Goal: Find contact information: Find contact information

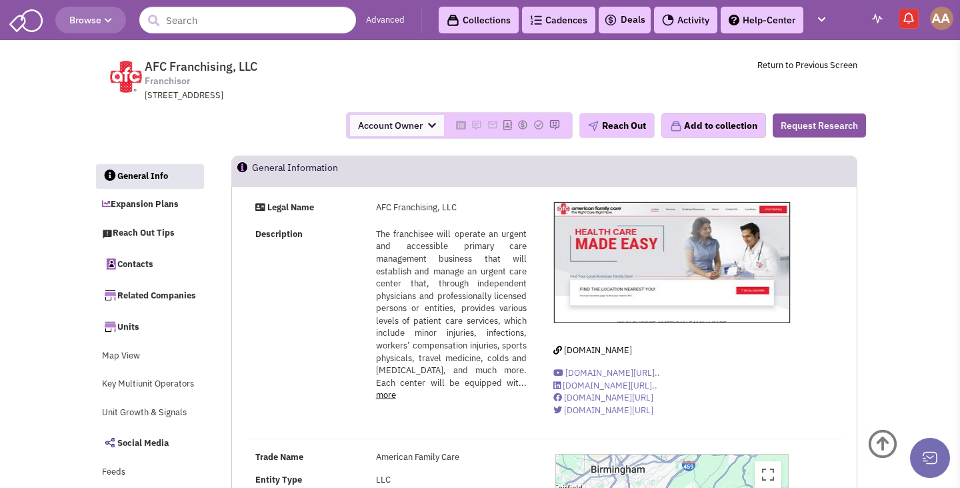
select select
click at [263, 31] on input "text" at bounding box center [247, 20] width 217 height 27
click at [257, 27] on input "TotalCare" at bounding box center [247, 20] width 217 height 27
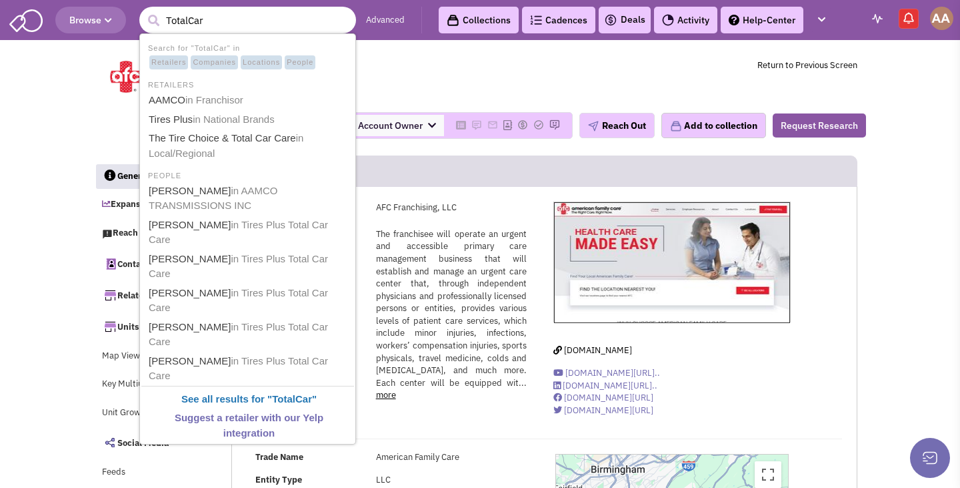
type input "TotalCare"
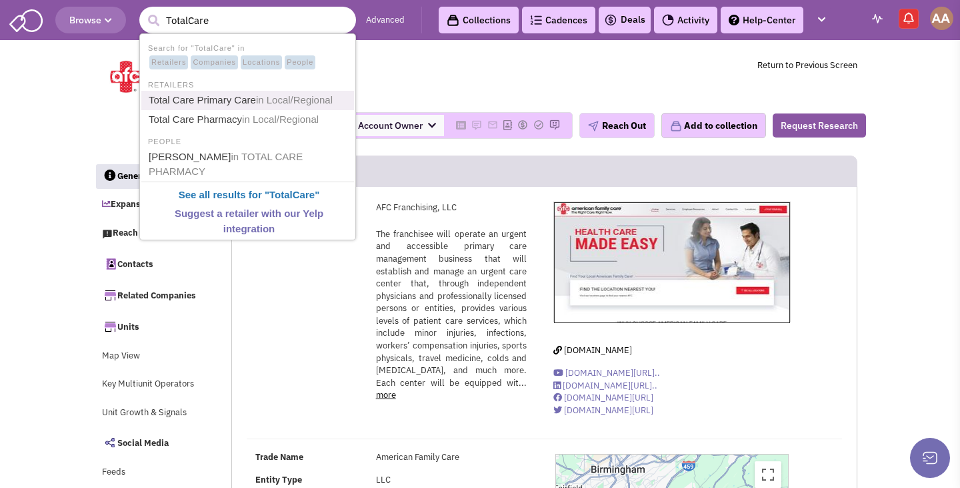
click at [256, 95] on span "in Local/Regional" at bounding box center [294, 99] width 77 height 11
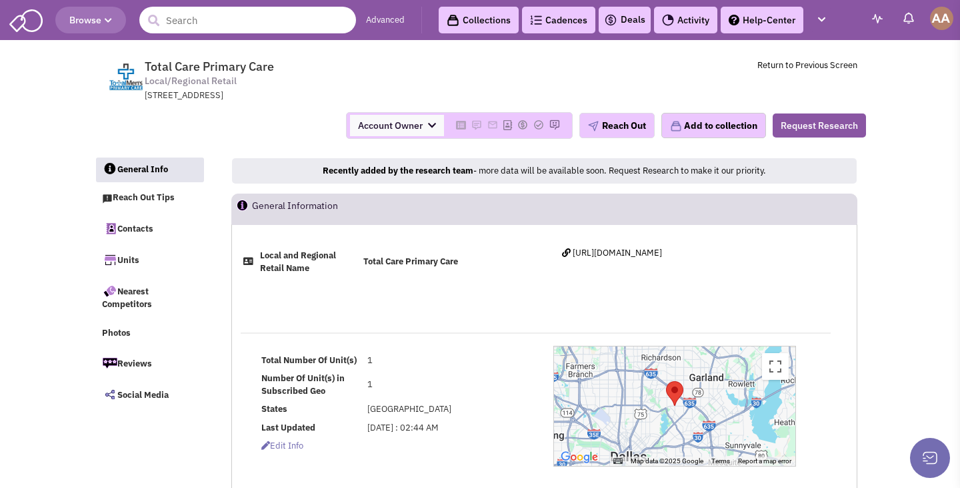
click at [277, 23] on input "text" at bounding box center [247, 20] width 217 height 27
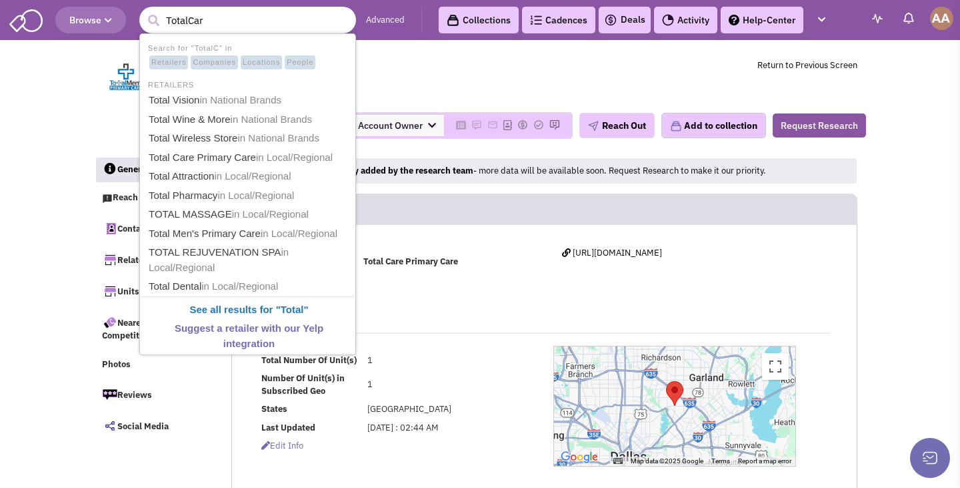
type input "TotalCare"
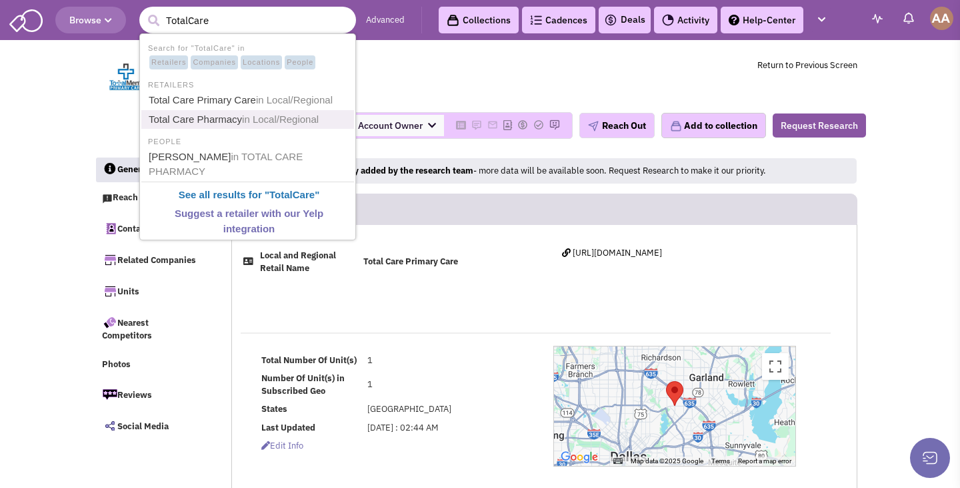
click at [218, 119] on link "Total Care Pharmacy in Local/Regional" at bounding box center [249, 120] width 209 height 18
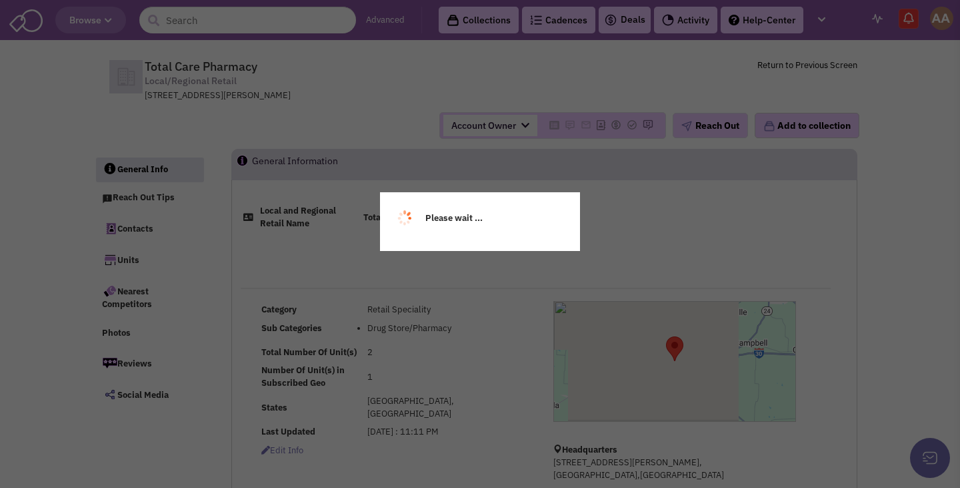
select select
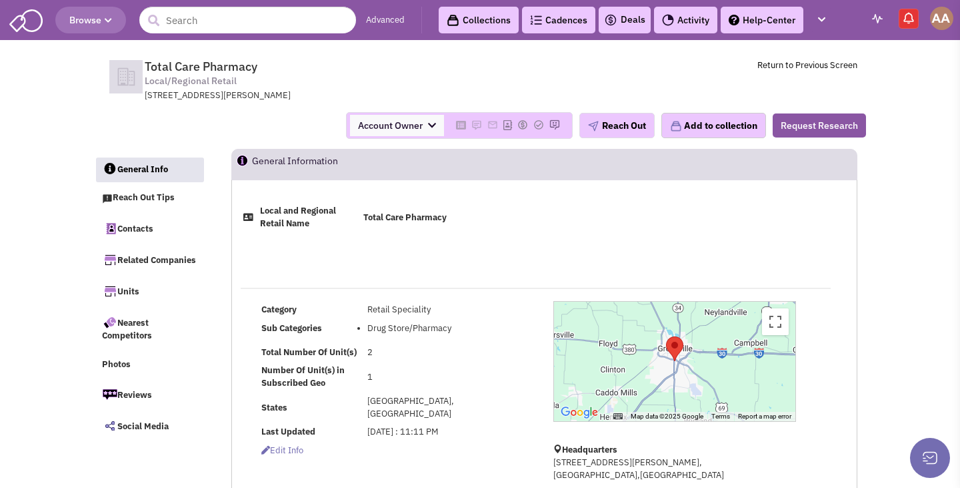
drag, startPoint x: 145, startPoint y: 95, endPoint x: 311, endPoint y: 100, distance: 166.1
click at [311, 100] on div "5127, Wesley Street, Greenville, TX, 75402" at bounding box center [319, 95] width 348 height 13
copy div "5127, Wesley Street, Greenville, TX, 75402"
click at [314, 17] on input "text" at bounding box center [247, 20] width 217 height 27
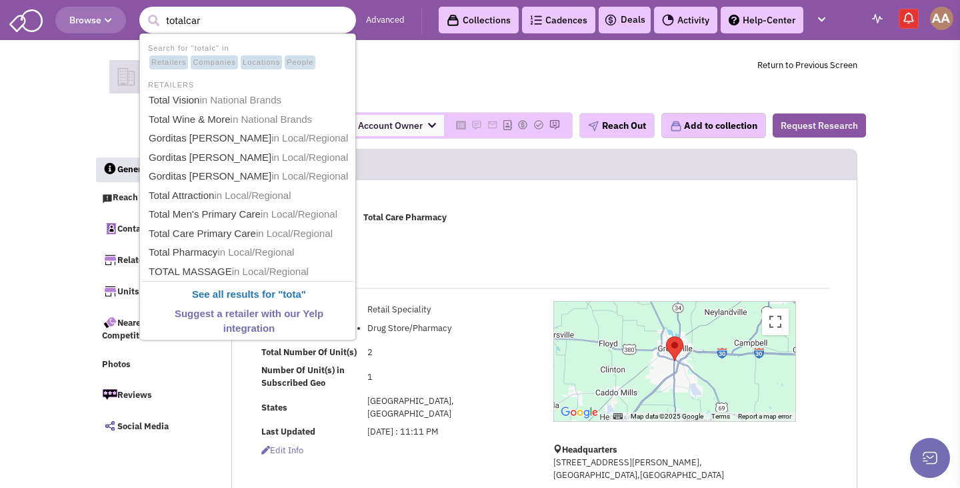
type input "totalcare"
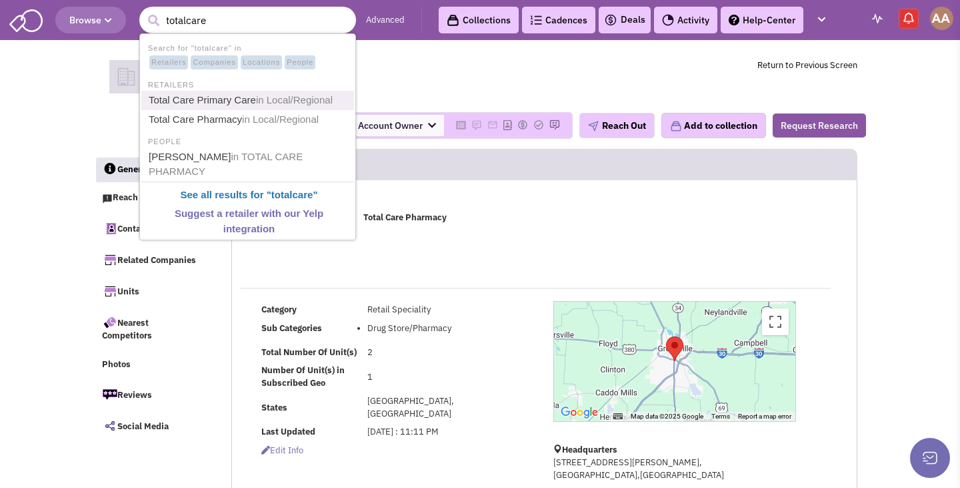
click at [279, 97] on span "in Local/Regional" at bounding box center [294, 99] width 77 height 11
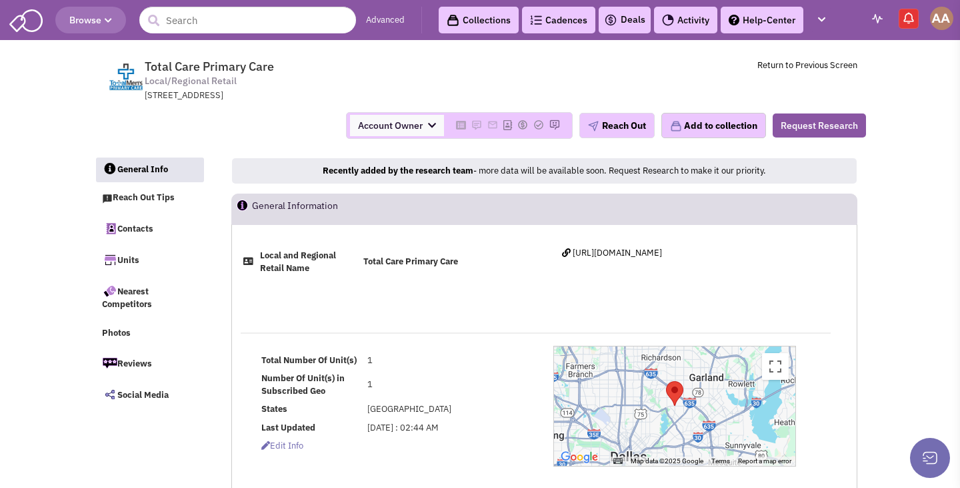
select select
click at [246, 24] on input "text" at bounding box center [247, 20] width 217 height 27
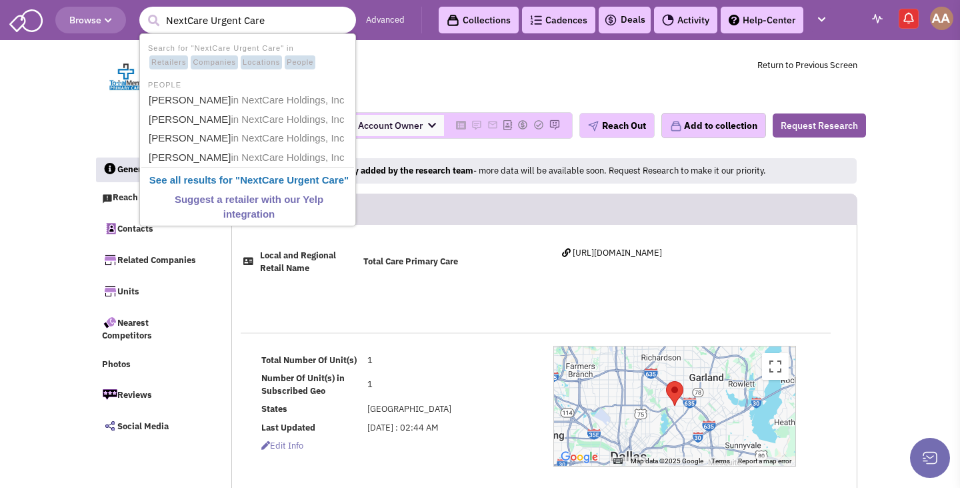
drag, startPoint x: 271, startPoint y: 20, endPoint x: 205, endPoint y: 21, distance: 65.4
click at [205, 21] on input "NextCare Urgent Care" at bounding box center [247, 20] width 217 height 27
type input "N"
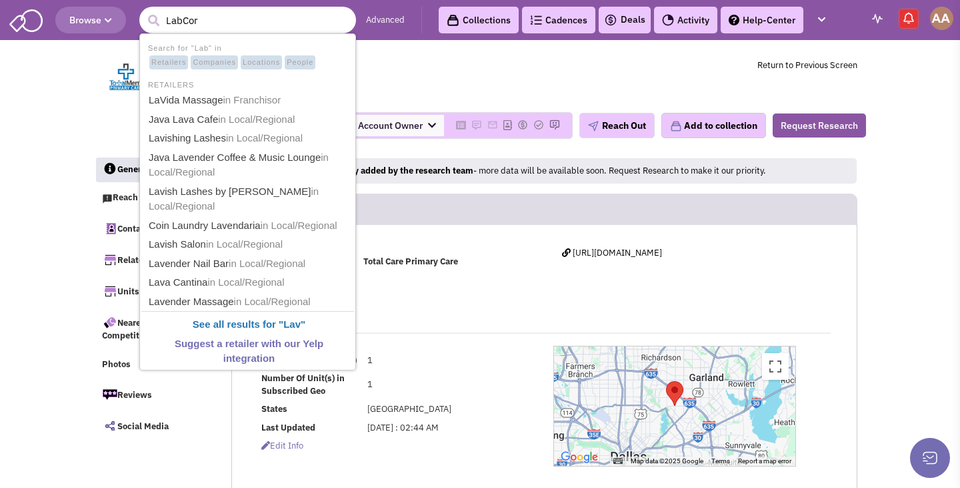
type input "LabCorp"
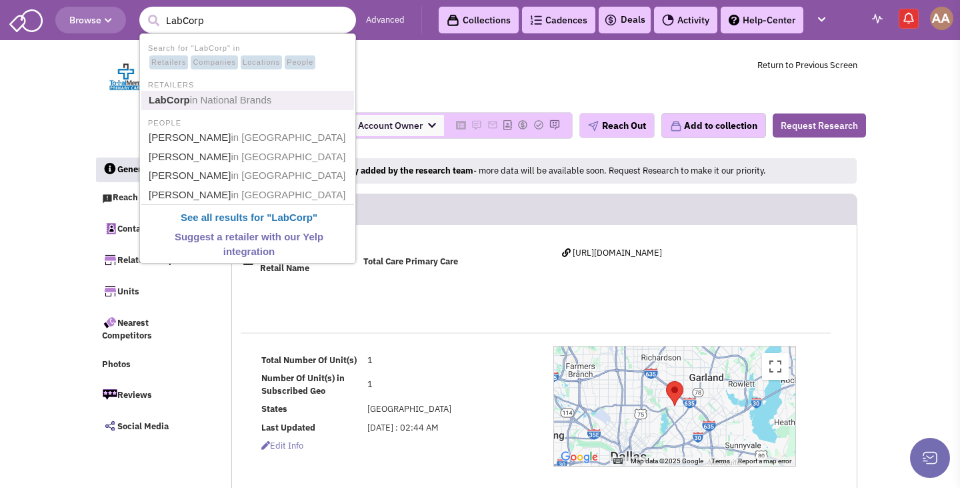
click at [213, 92] on link "LabCorp in National Brands" at bounding box center [249, 100] width 209 height 18
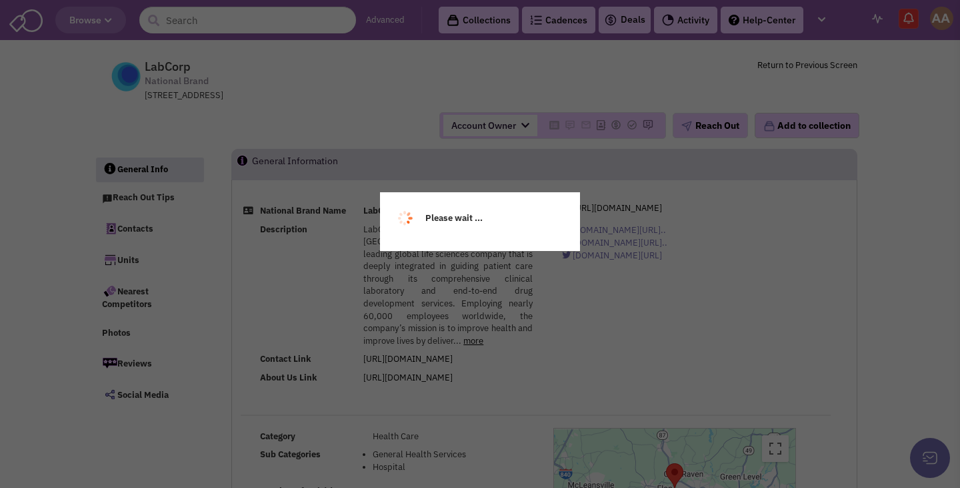
select select
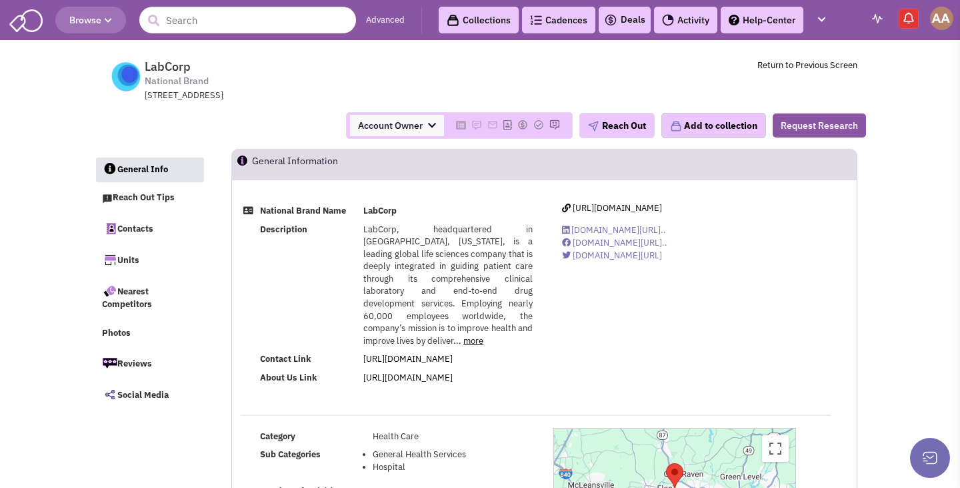
select select
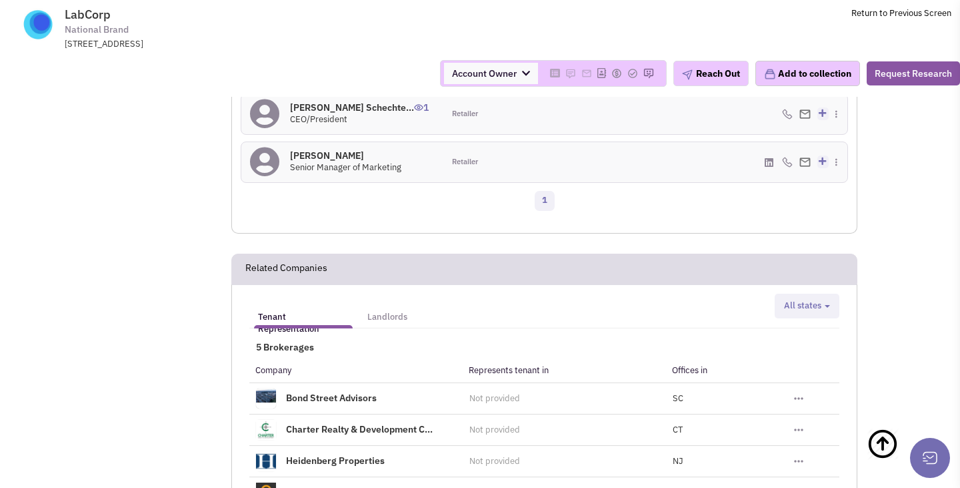
scroll to position [744, 0]
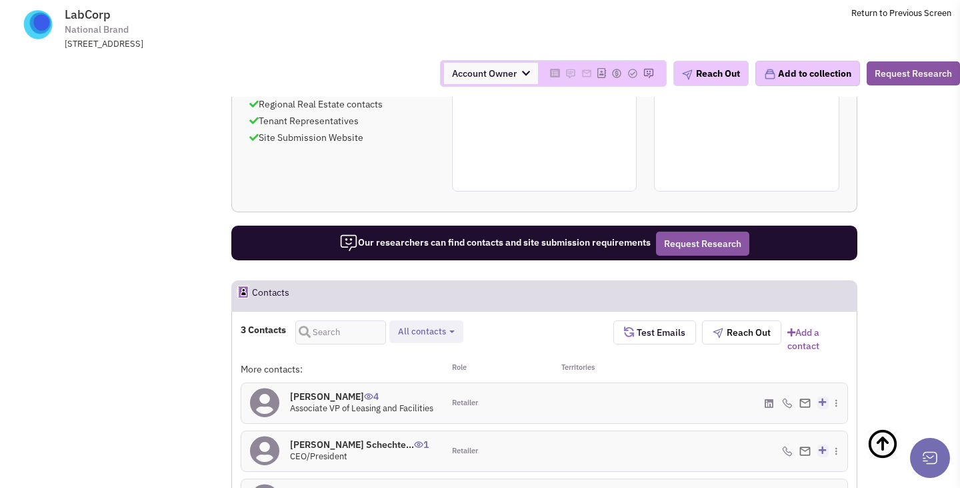
click at [334, 390] on h4 "[PERSON_NAME] 4" at bounding box center [361, 396] width 143 height 12
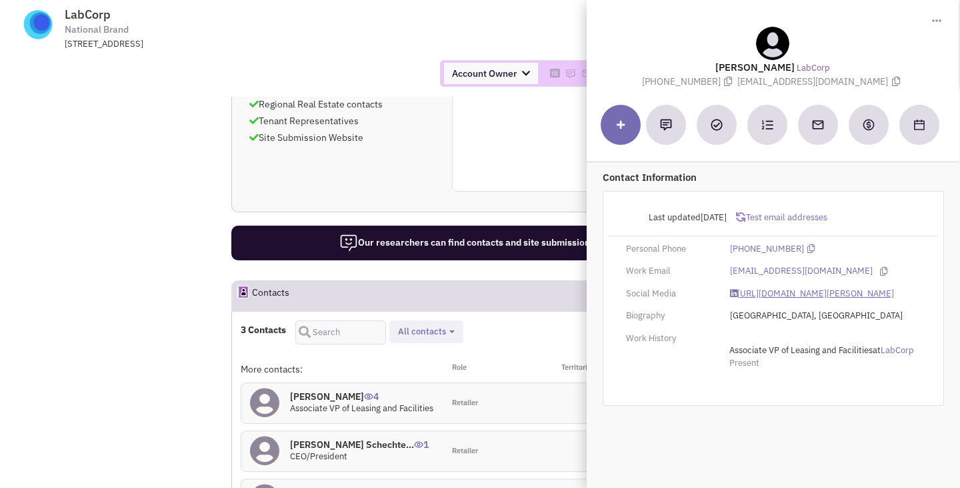
click at [752, 297] on link "[URL][DOMAIN_NAME][PERSON_NAME]" at bounding box center [812, 293] width 164 height 13
drag, startPoint x: 764, startPoint y: 81, endPoint x: 851, endPoint y: 81, distance: 86.7
click at [851, 81] on span "[EMAIL_ADDRESS][DOMAIN_NAME]" at bounding box center [820, 81] width 165 height 12
click at [794, 81] on span "[EMAIL_ADDRESS][DOMAIN_NAME]" at bounding box center [820, 81] width 165 height 12
drag, startPoint x: 763, startPoint y: 83, endPoint x: 853, endPoint y: 84, distance: 90.0
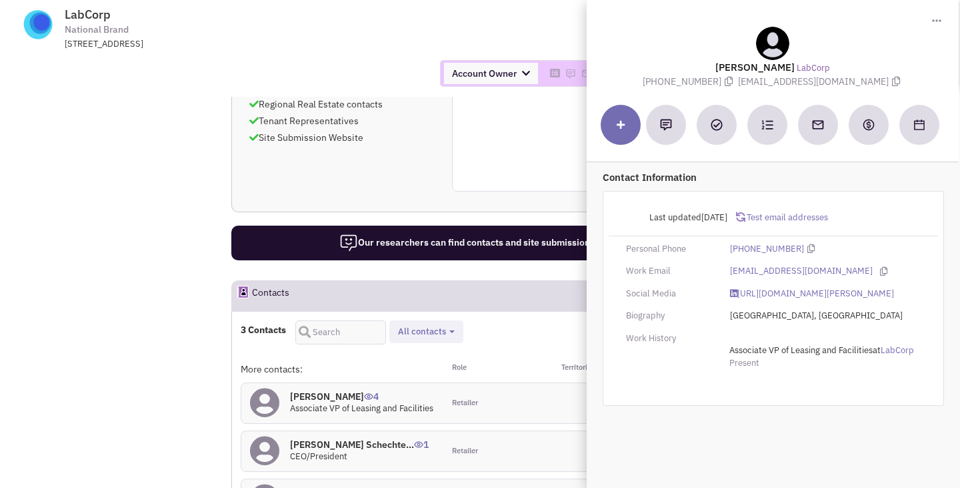
click at [853, 84] on span "[EMAIL_ADDRESS][DOMAIN_NAME]" at bounding box center [820, 81] width 165 height 12
copy span "[EMAIL_ADDRESS][DOMAIN_NAME]"
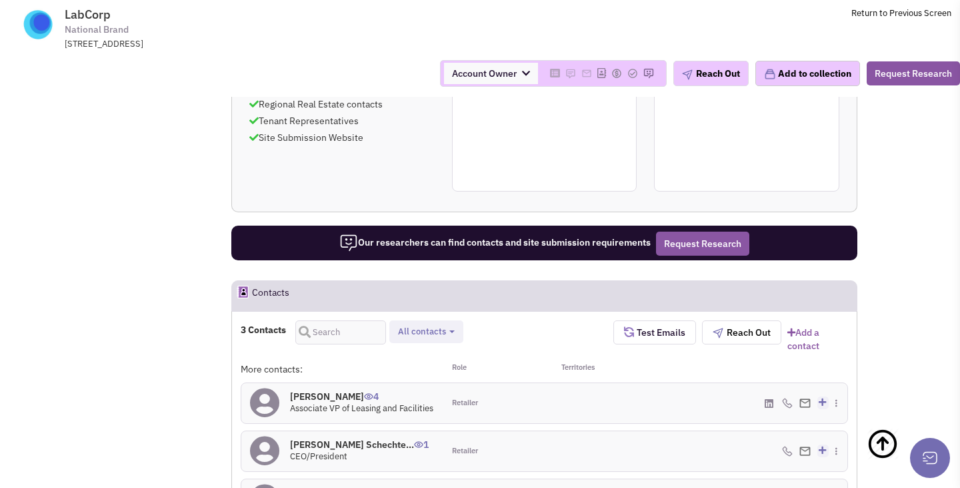
click at [357, 438] on h4 "Mr. Adam H. Schechte... 1" at bounding box center [359, 444] width 139 height 12
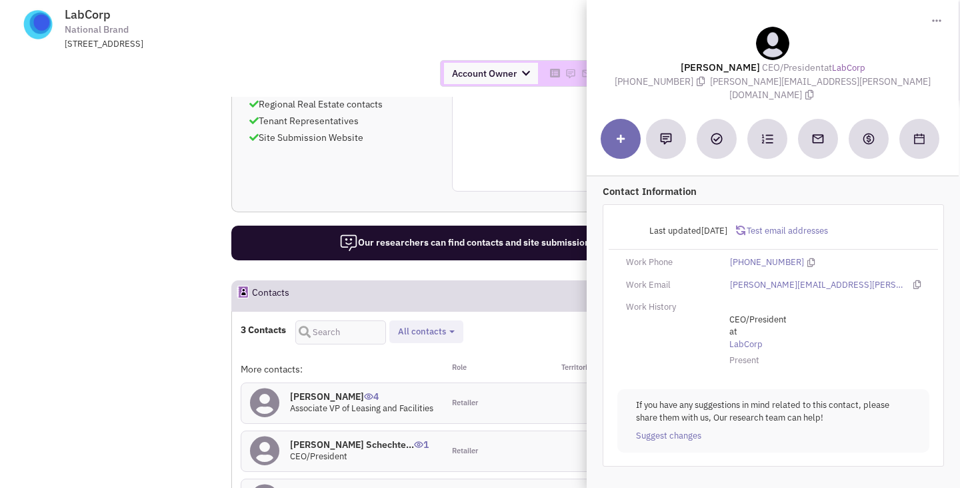
drag, startPoint x: 744, startPoint y: 81, endPoint x: 870, endPoint y: 80, distance: 126.1
click at [870, 80] on div "Mr. Adam H. Schechter CEO/President at LabCorp (205) 581-3500 adam.schechter@la…" at bounding box center [773, 64] width 359 height 75
copy span "adam.schechter@labcorp.com"
click at [513, 36] on td "LabCorp National Brand 531 S. Spring Street, Burlington, NC, 27215 Return to Pr…" at bounding box center [515, 25] width 873 height 50
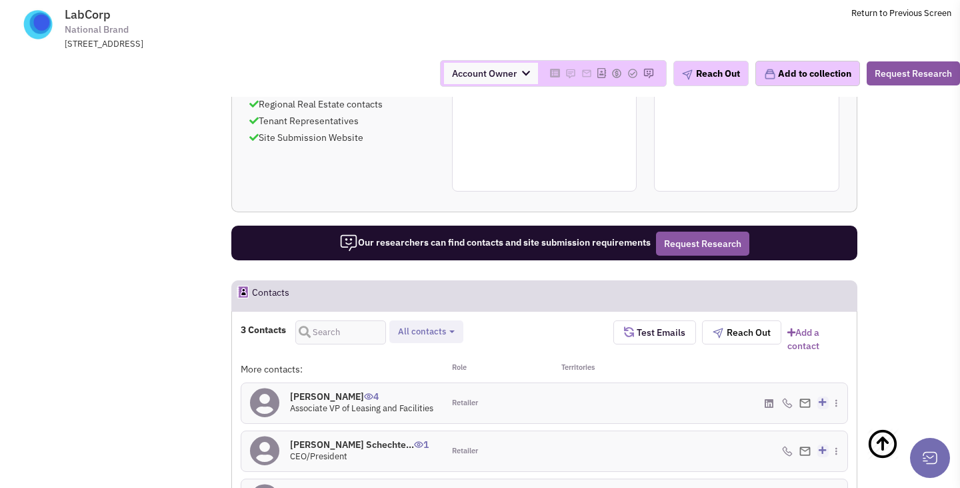
scroll to position [0, 0]
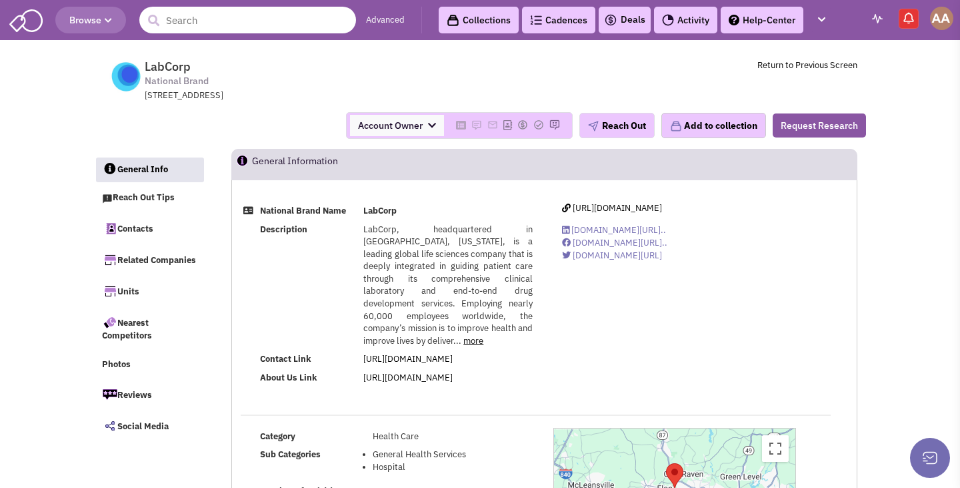
click at [187, 19] on input "text" at bounding box center [247, 20] width 217 height 27
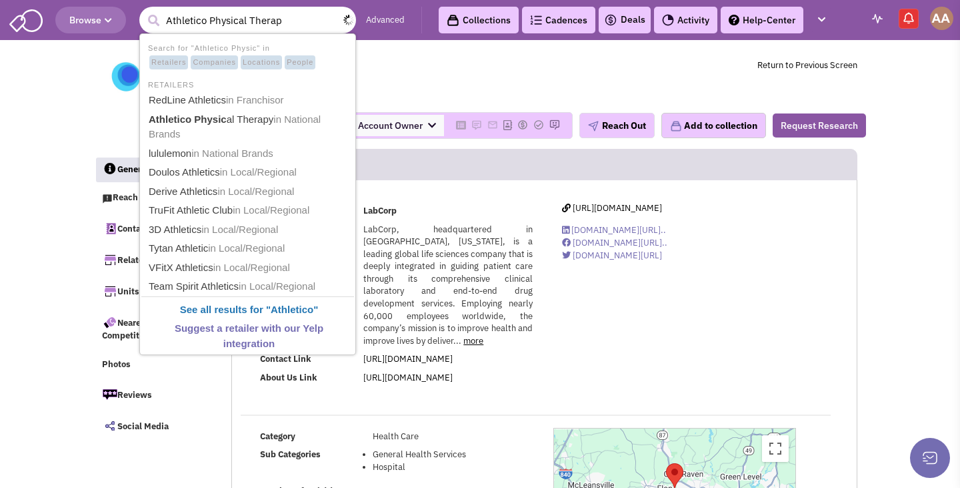
type input "Athletico Physical Therapy"
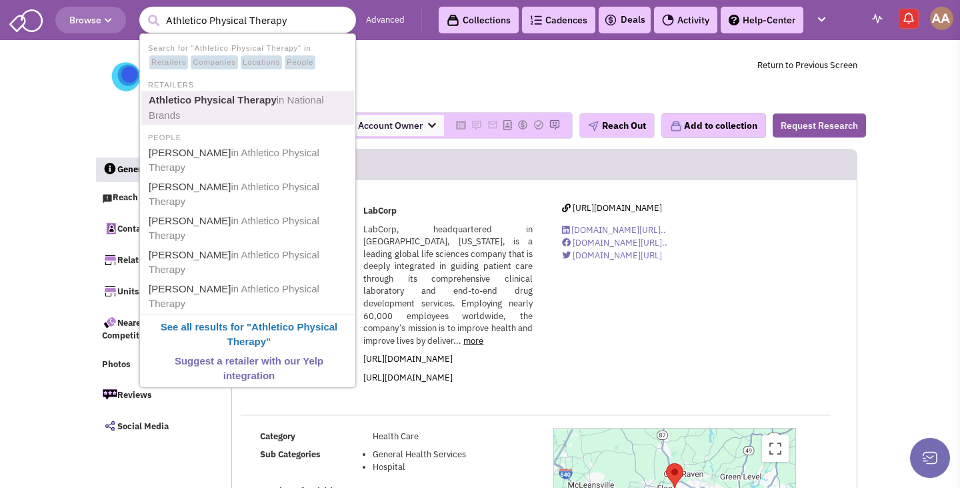
click at [191, 95] on b "Athletico Physical Therapy" at bounding box center [213, 99] width 128 height 11
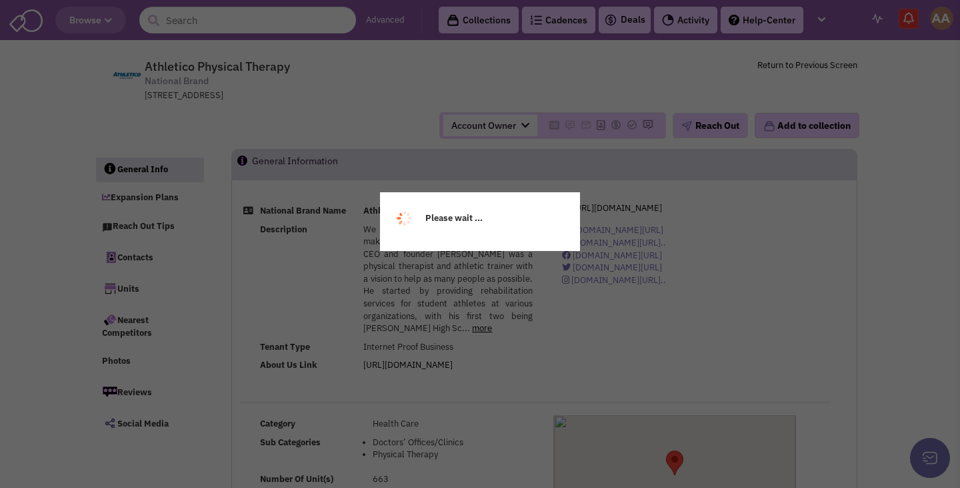
select select
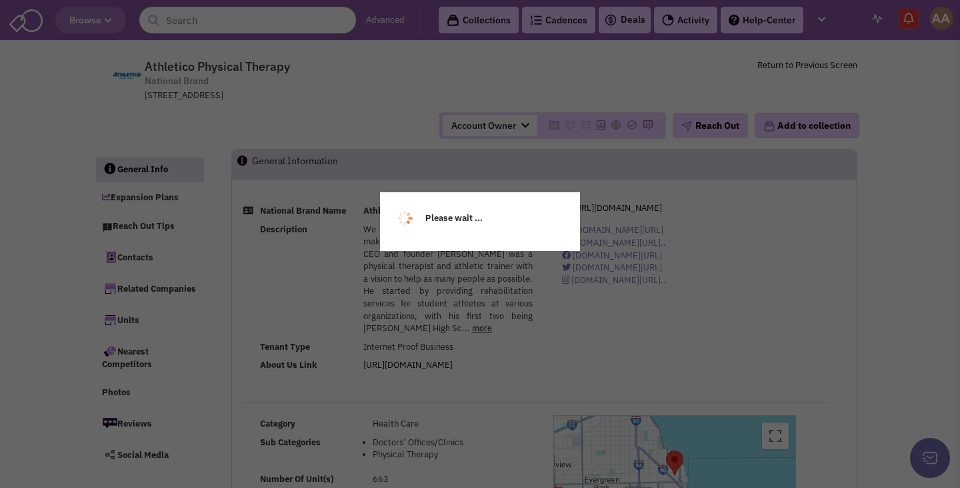
select select
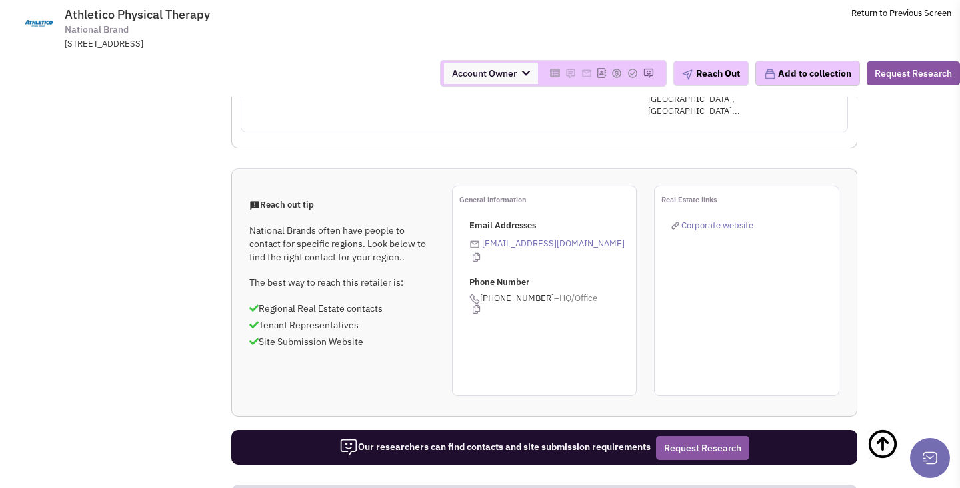
scroll to position [964, 0]
